Goal: Task Accomplishment & Management: Manage account settings

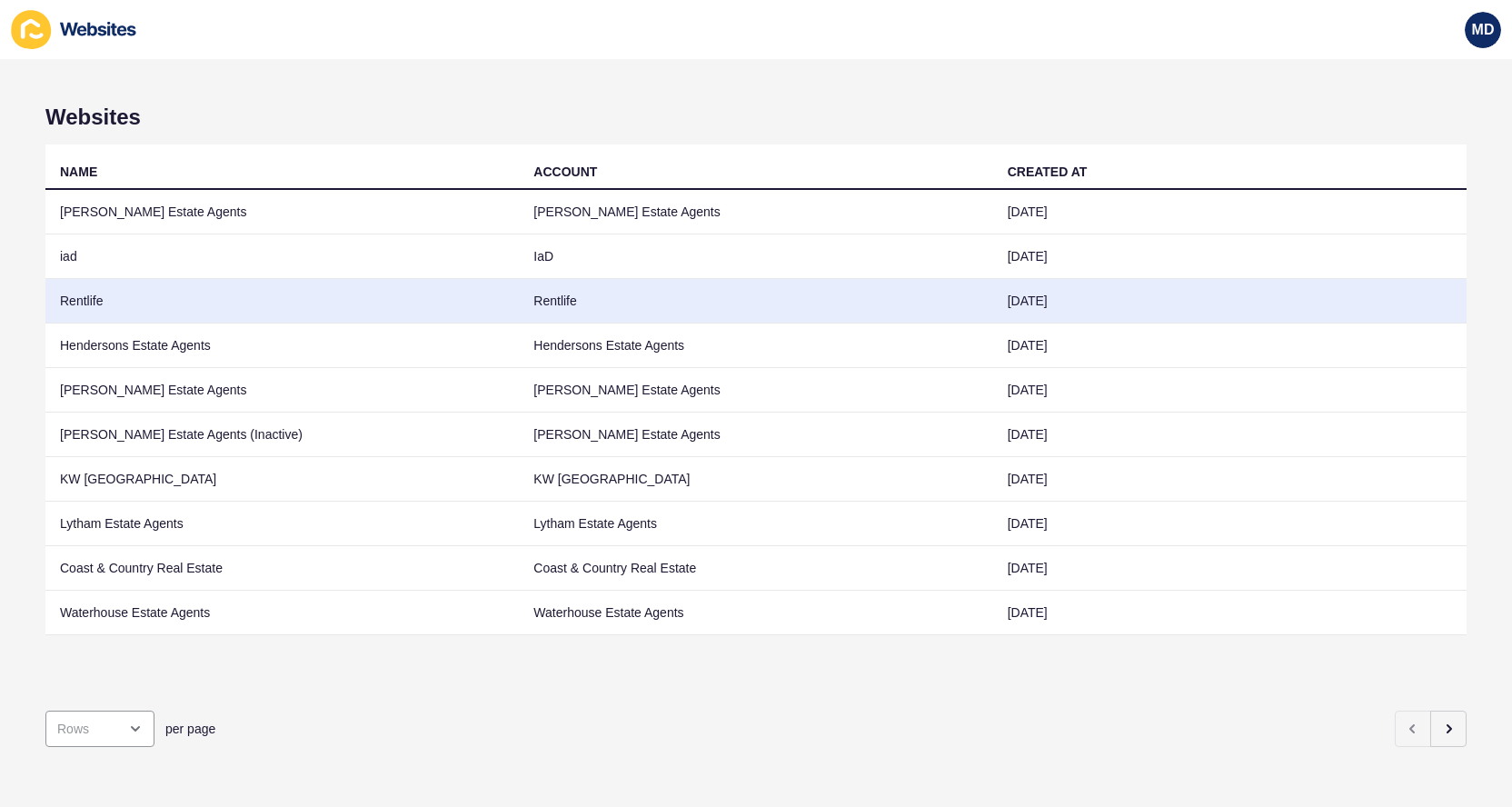
click at [287, 310] on td "Rentlife" at bounding box center [282, 301] width 474 height 45
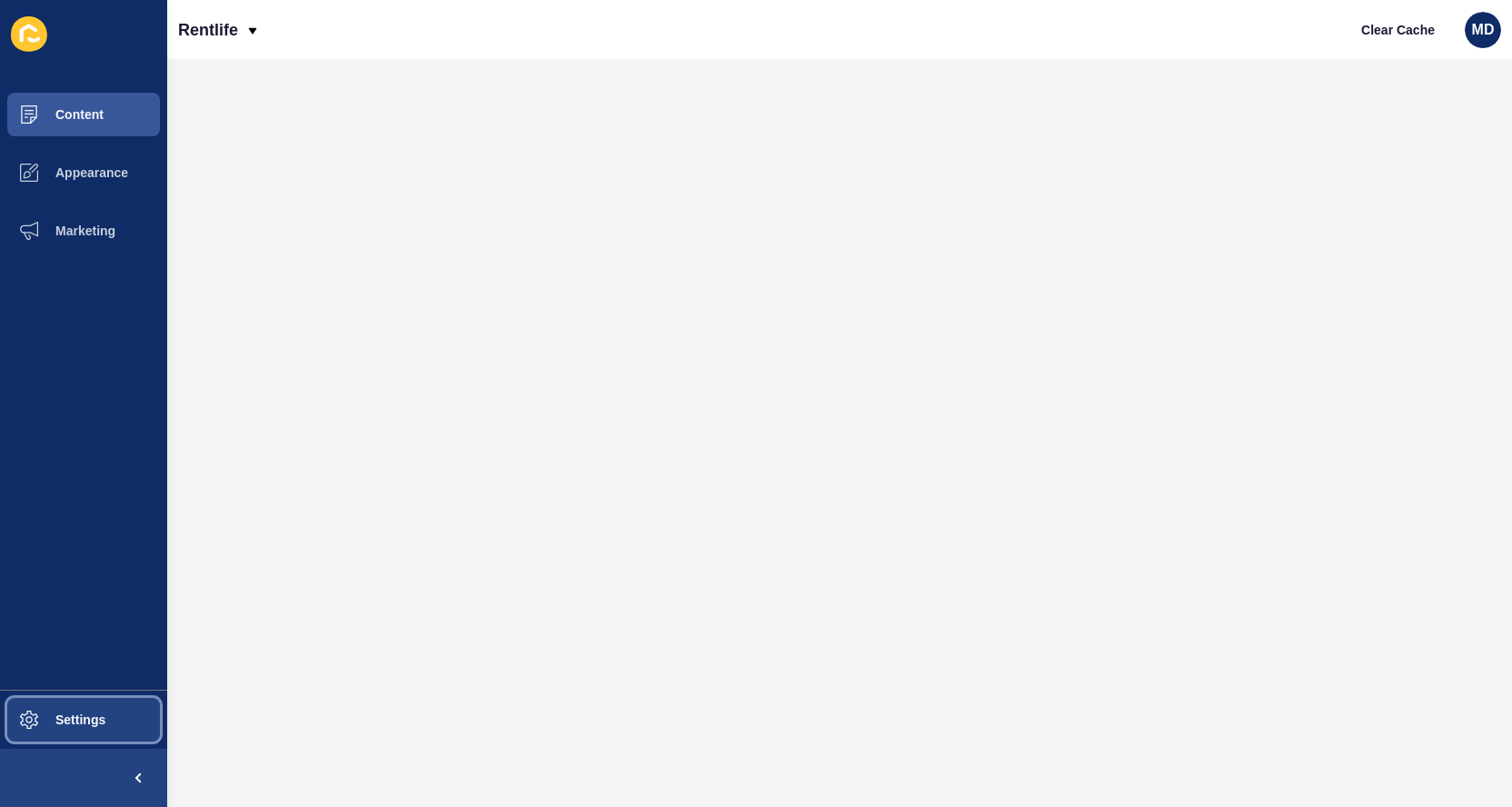
click at [54, 718] on span "Settings" at bounding box center [51, 719] width 109 height 14
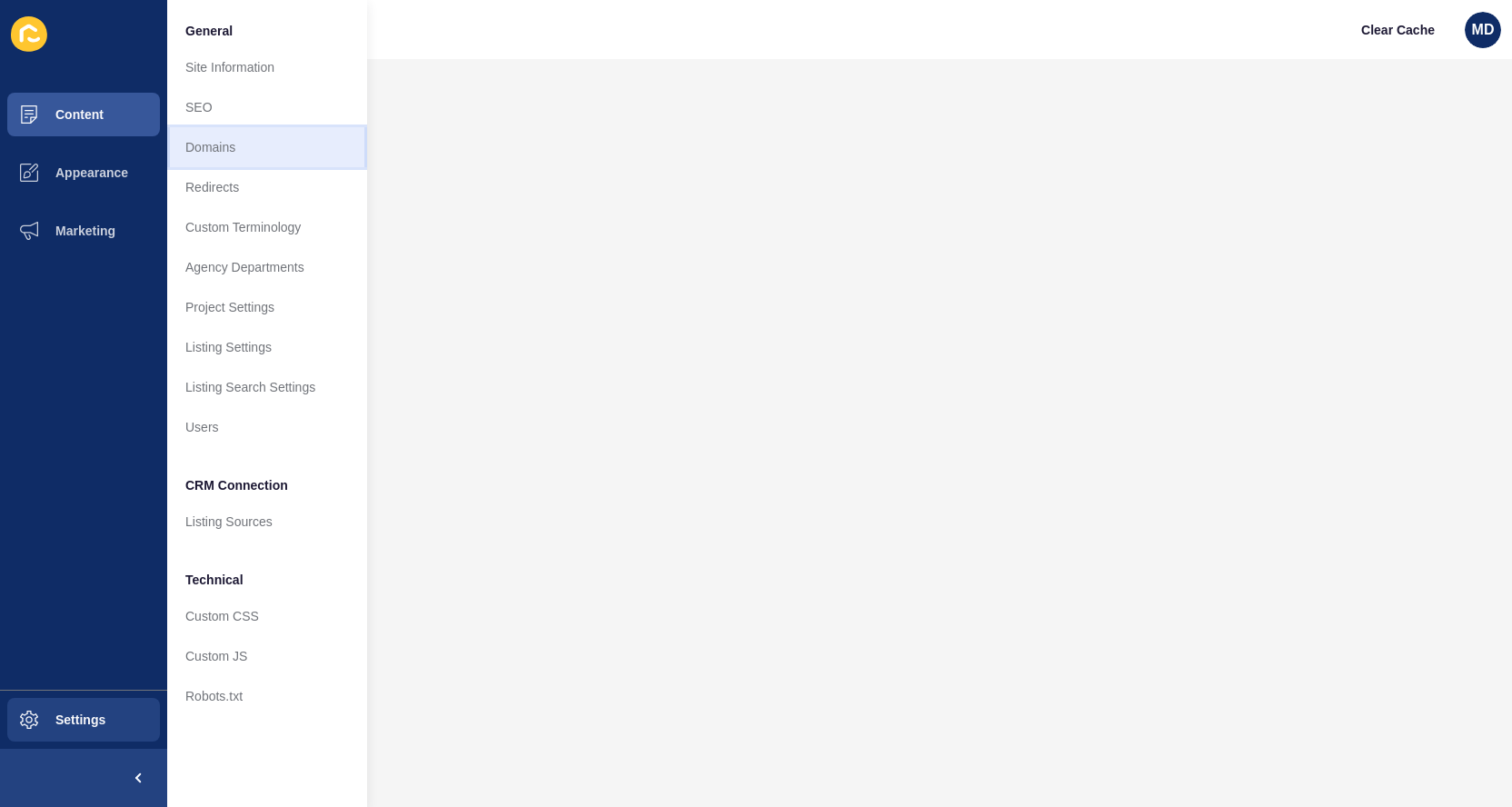
click at [275, 151] on link "Domains" at bounding box center [268, 148] width 200 height 40
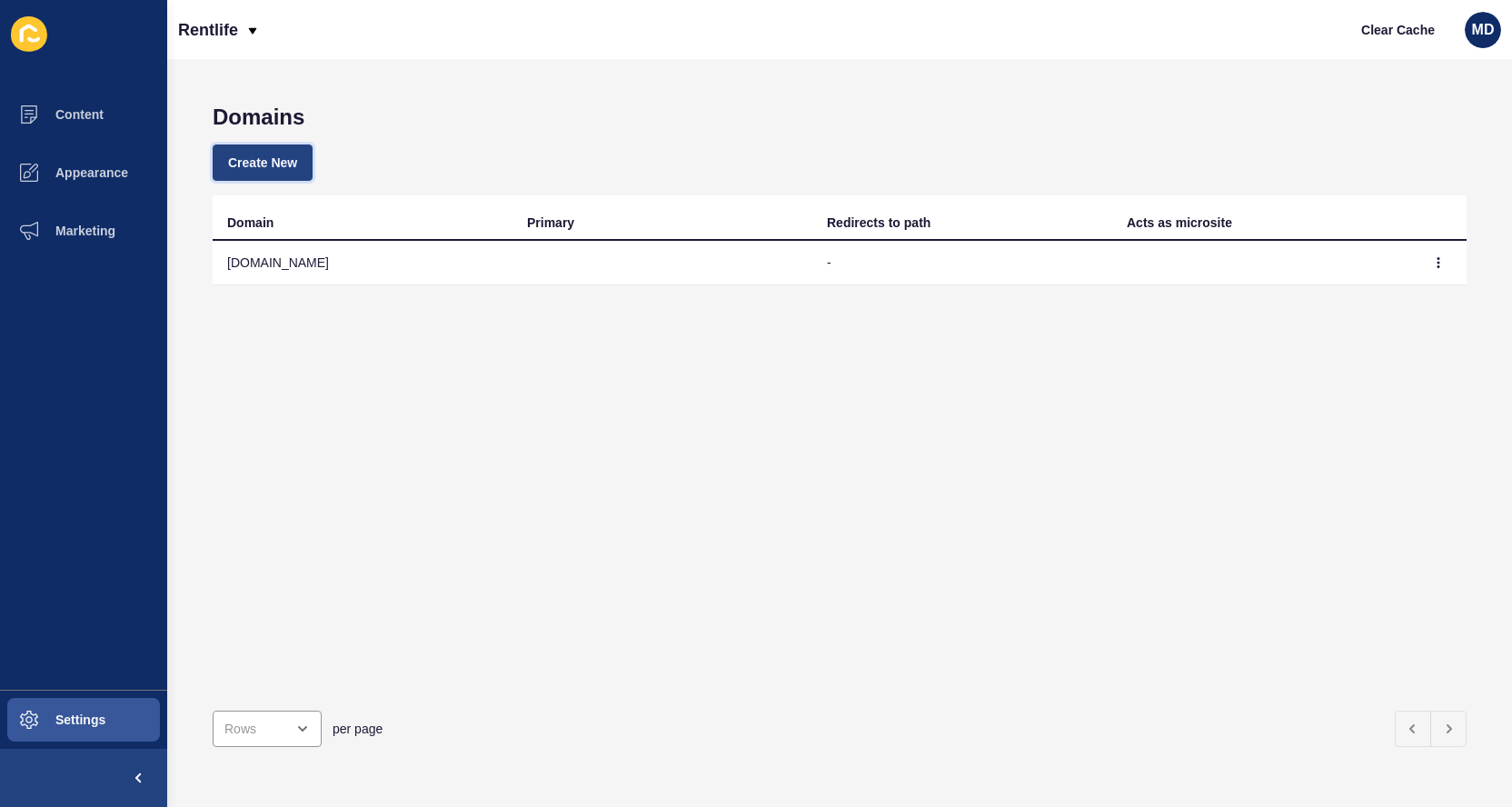
click at [260, 169] on span "Create New" at bounding box center [262, 162] width 69 height 18
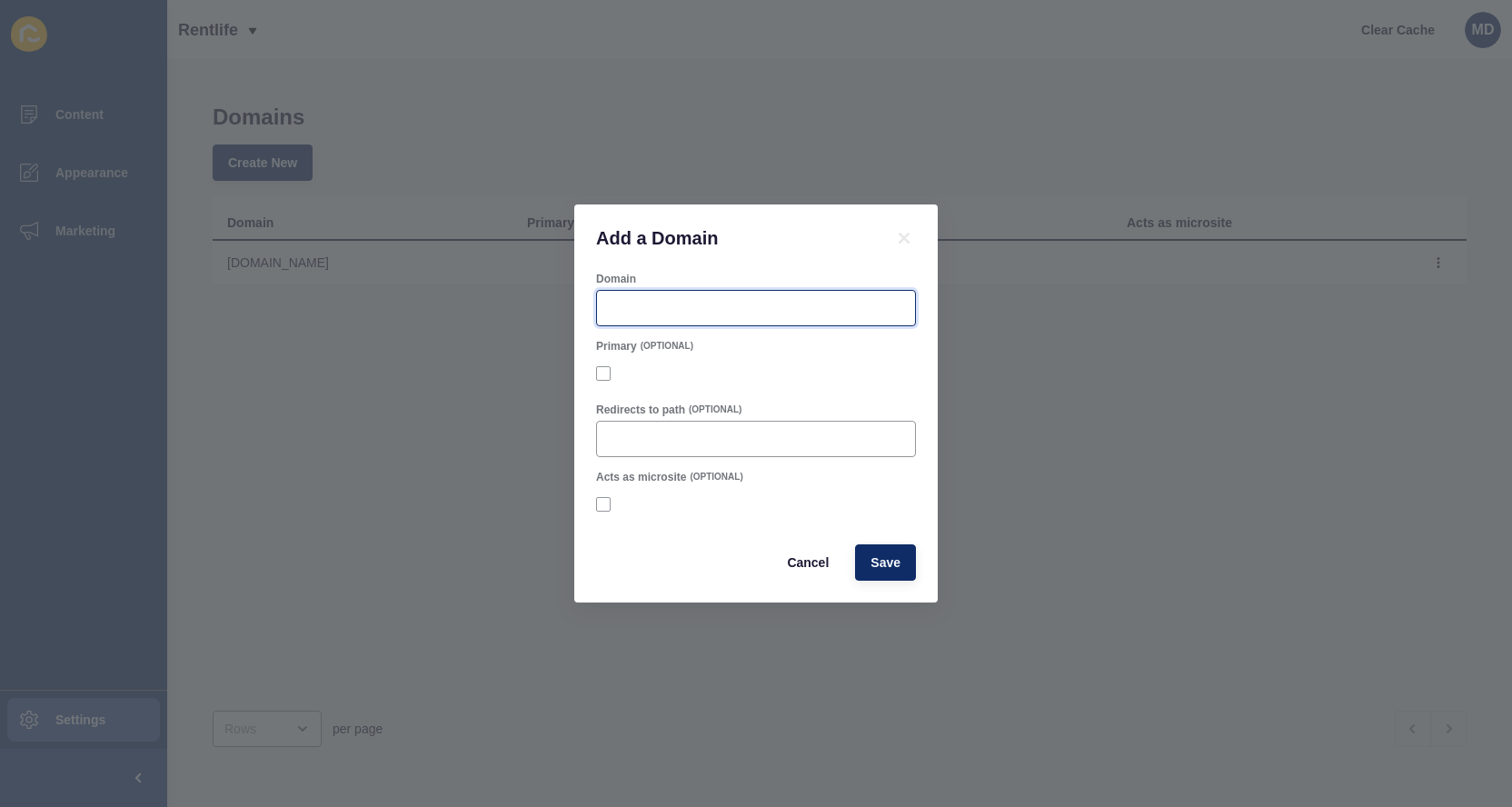
click at [627, 300] on input "Domain" at bounding box center [756, 308] width 296 height 18
paste input "https://rentlife.co.uk/"
drag, startPoint x: 646, startPoint y: 310, endPoint x: 549, endPoint y: 310, distance: 97.0
click at [549, 310] on div "Add a Domain Domain https://rentlife.co.uk Primary (OPTIONAL) Redirects to path…" at bounding box center [756, 403] width 1512 height 807
type input "[DOMAIN_NAME]"
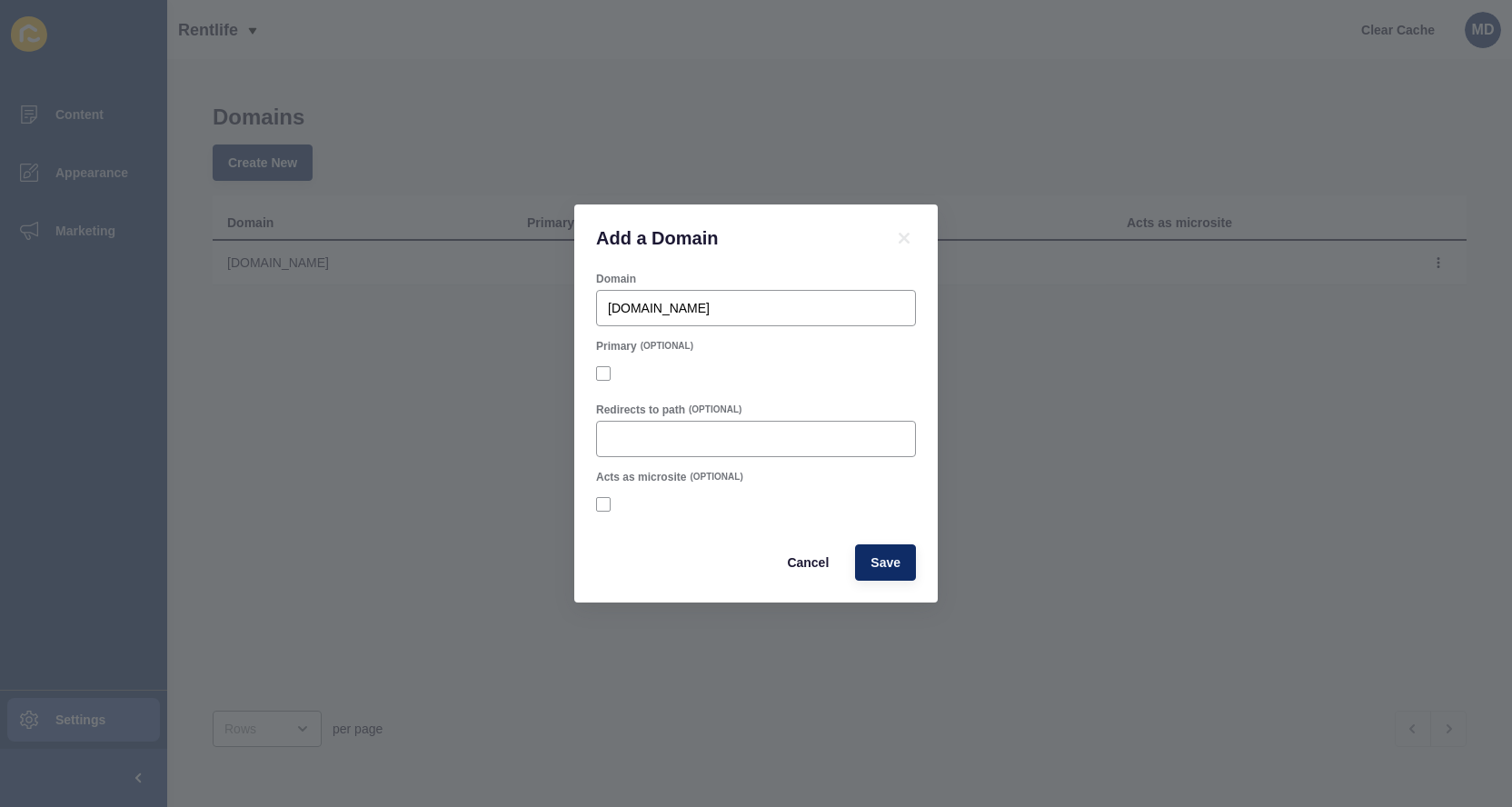
click at [604, 364] on div at bounding box center [756, 373] width 320 height 32
click at [607, 381] on div at bounding box center [756, 373] width 320 height 16
click at [605, 378] on label at bounding box center [603, 373] width 14 height 14
click at [605, 378] on input "Primary" at bounding box center [606, 373] width 11 height 11
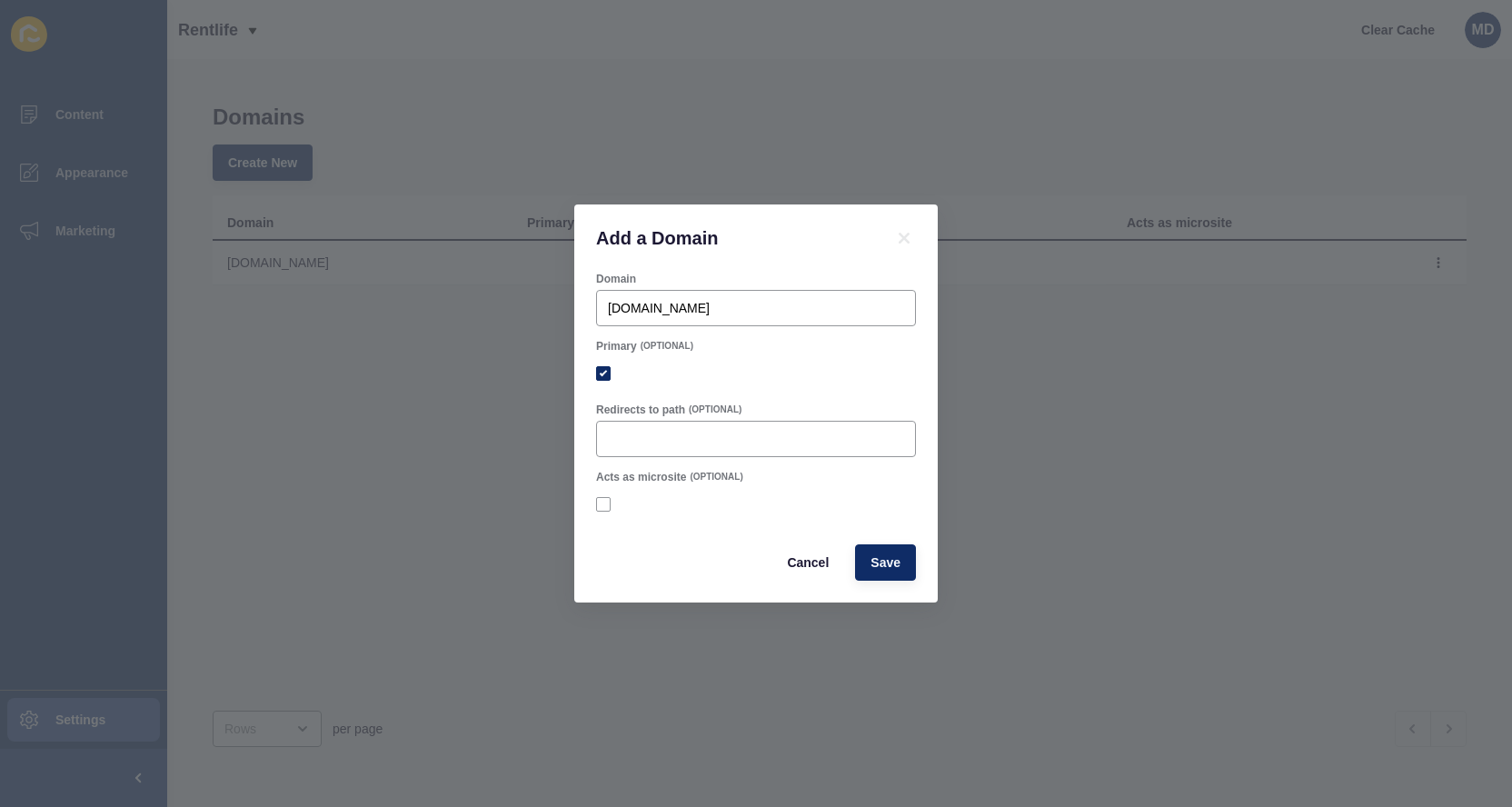
checkbox input "true"
click at [877, 561] on span "Save" at bounding box center [885, 562] width 30 height 18
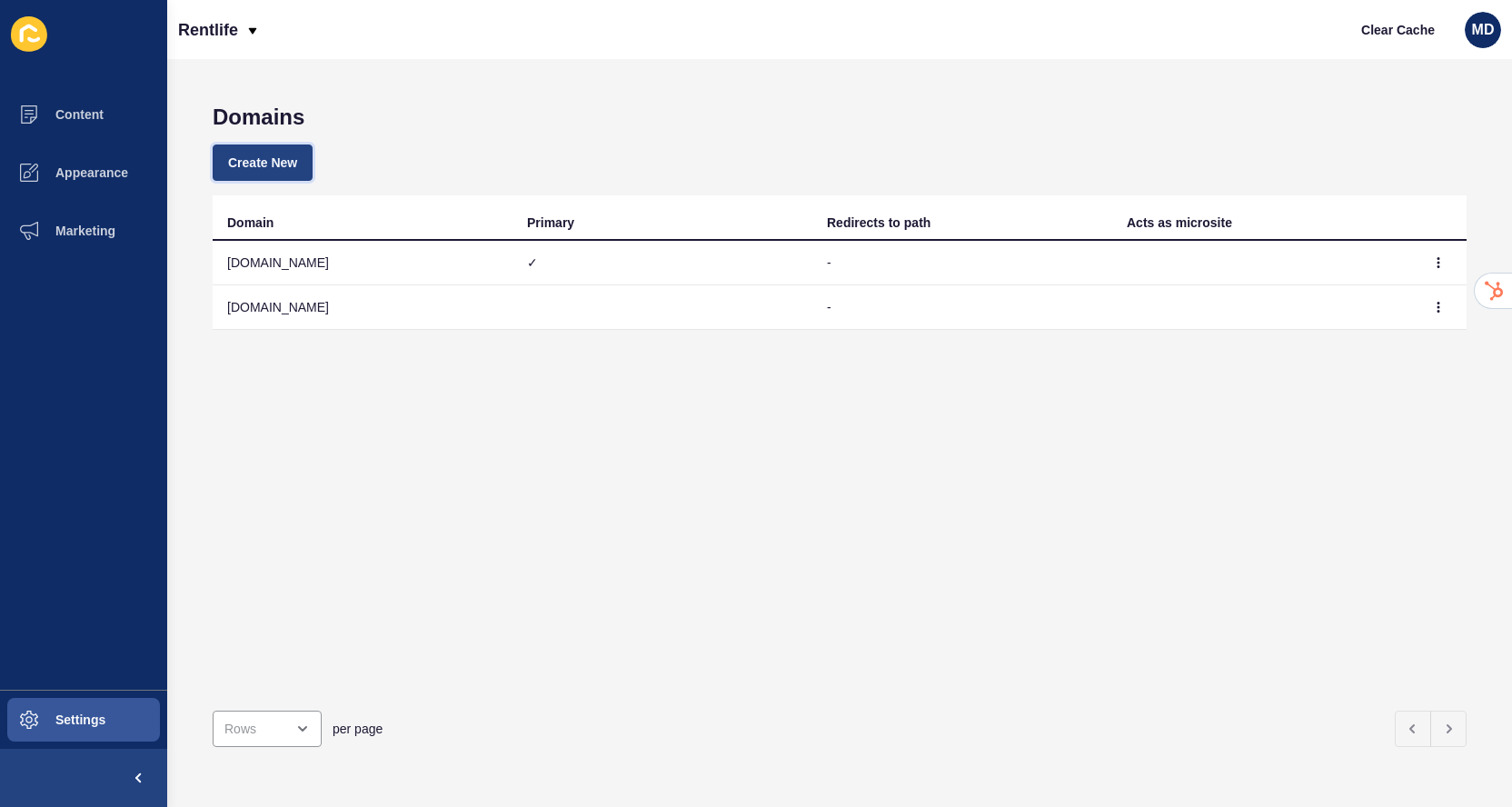
click at [277, 150] on button "Create New" at bounding box center [262, 163] width 100 height 36
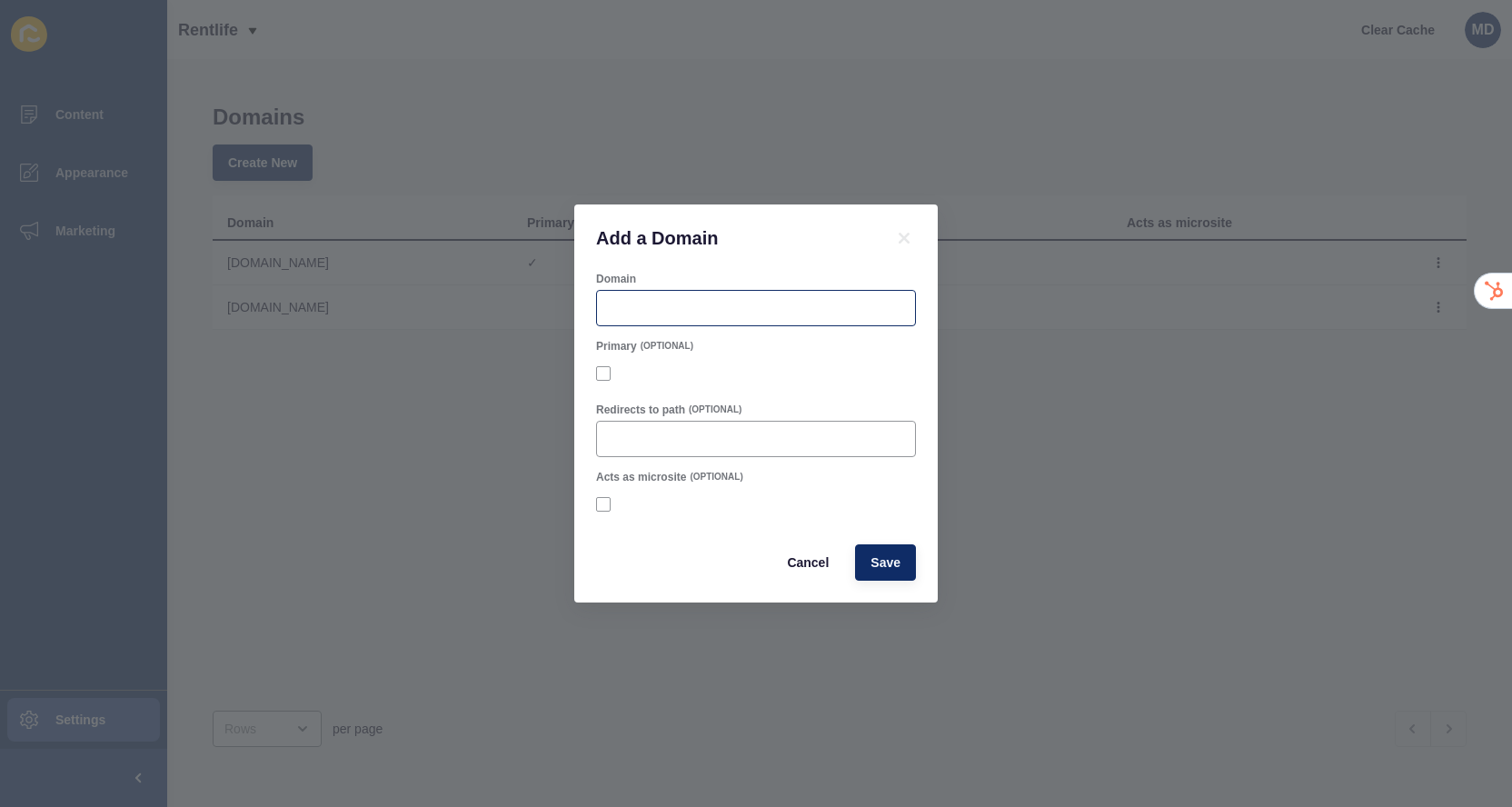
click at [615, 296] on div at bounding box center [756, 308] width 320 height 36
paste input "https://rentlife.co.uk/"
click at [770, 307] on input "https://rentlife.co.uk/" at bounding box center [756, 308] width 296 height 18
type input "[DOMAIN_NAME]"
click at [889, 556] on span "Save" at bounding box center [885, 562] width 30 height 18
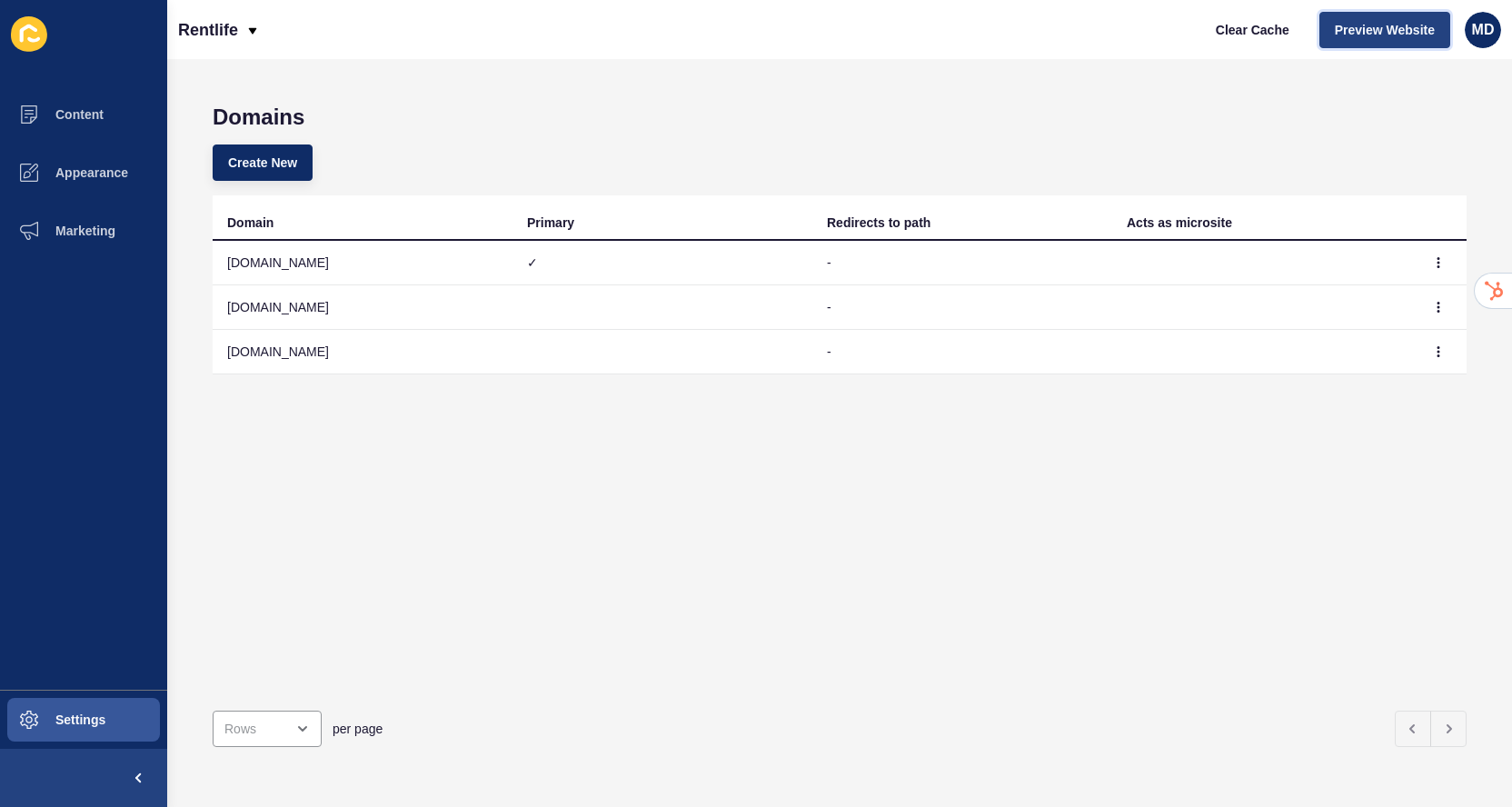
click at [1378, 34] on span "Preview Website" at bounding box center [1384, 30] width 100 height 18
click at [1228, 23] on span "Clear Cache" at bounding box center [1252, 30] width 73 height 18
